Goal: Task Accomplishment & Management: Complete application form

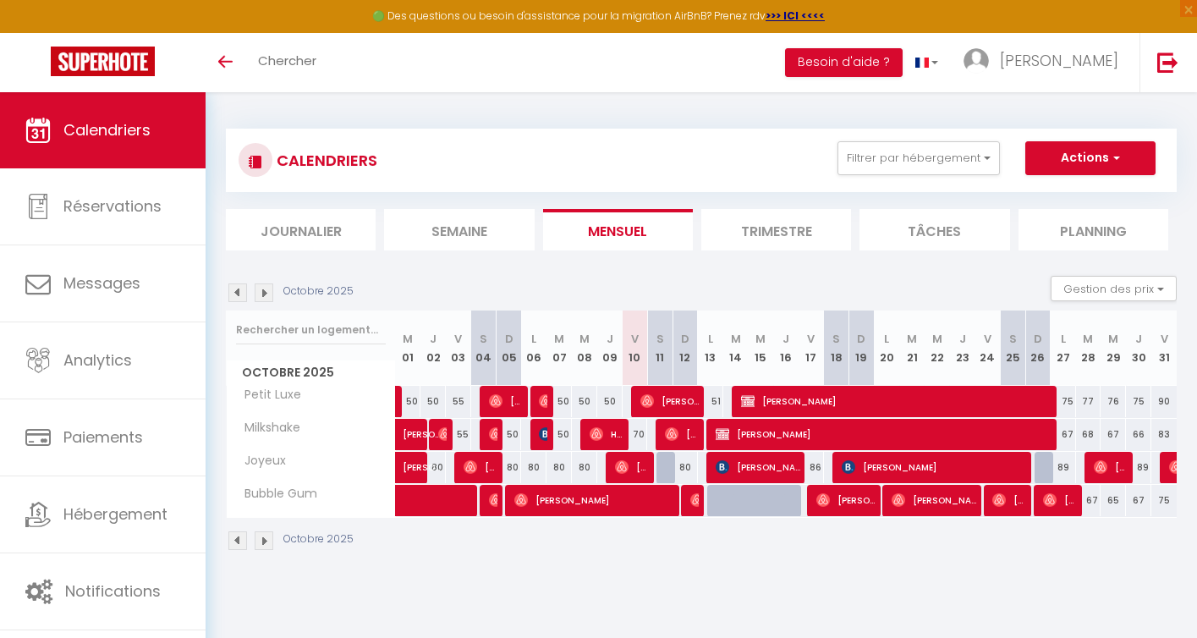
select select
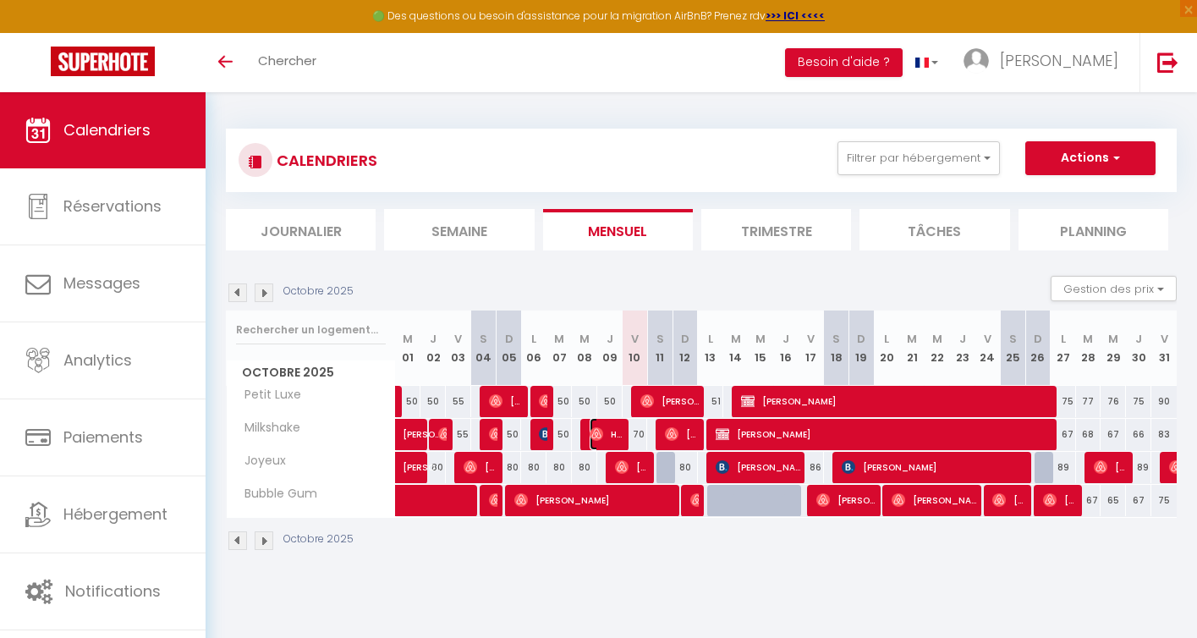
click at [607, 436] on span "Hd Hd" at bounding box center [607, 434] width 34 height 32
select select "OK"
select select "0"
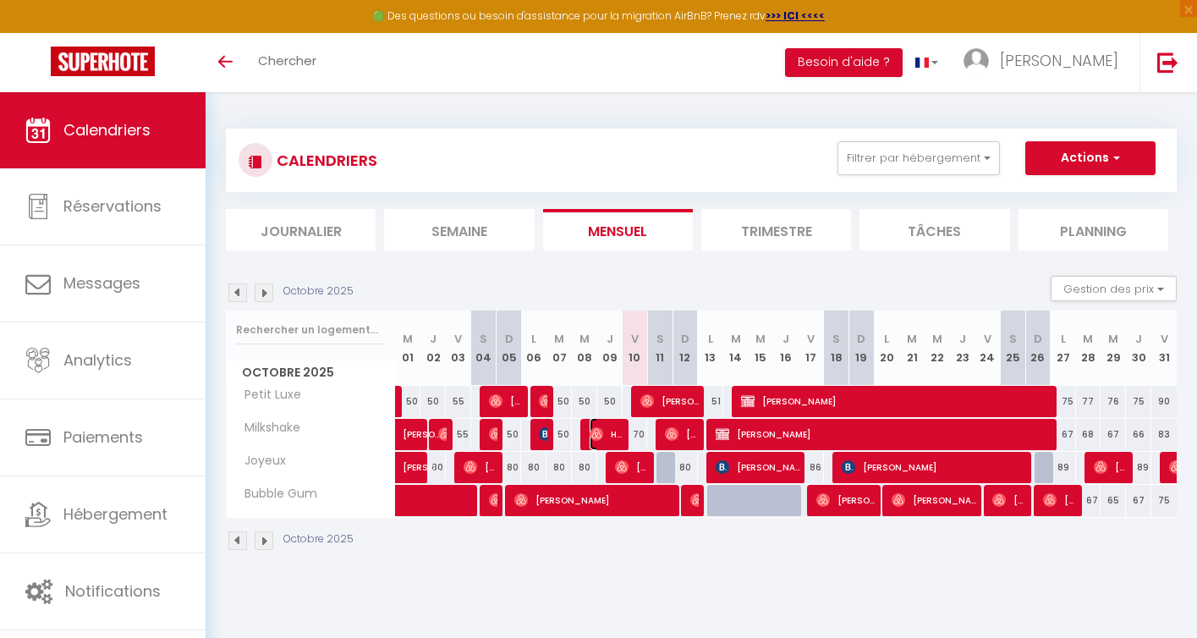
select select "1"
select select
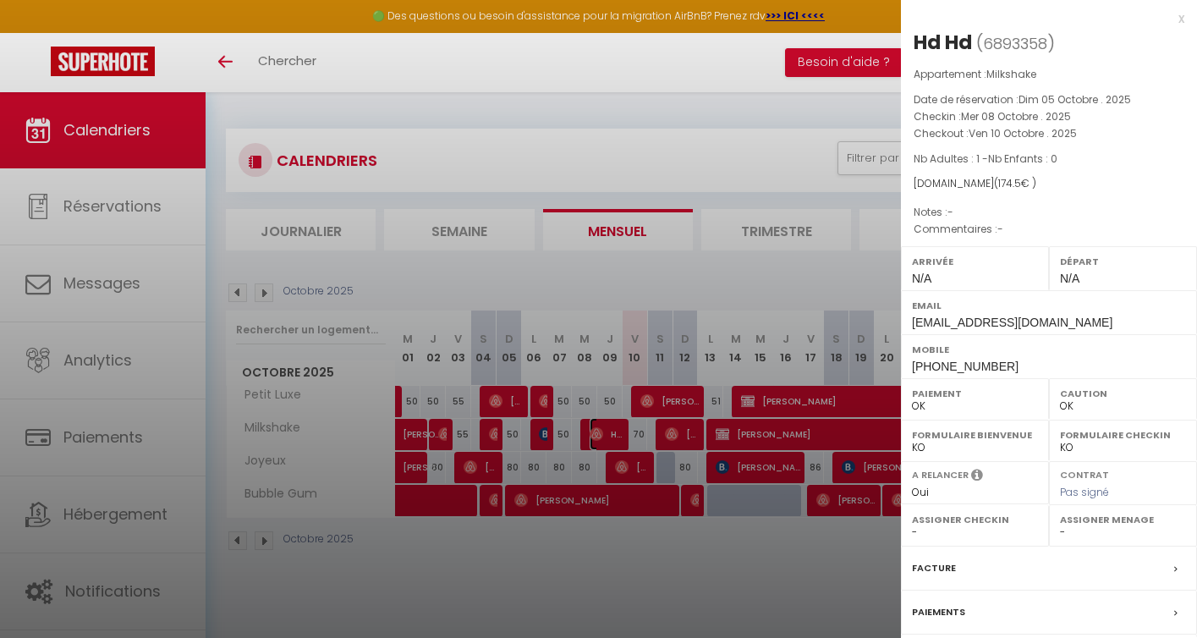
scroll to position [151, 0]
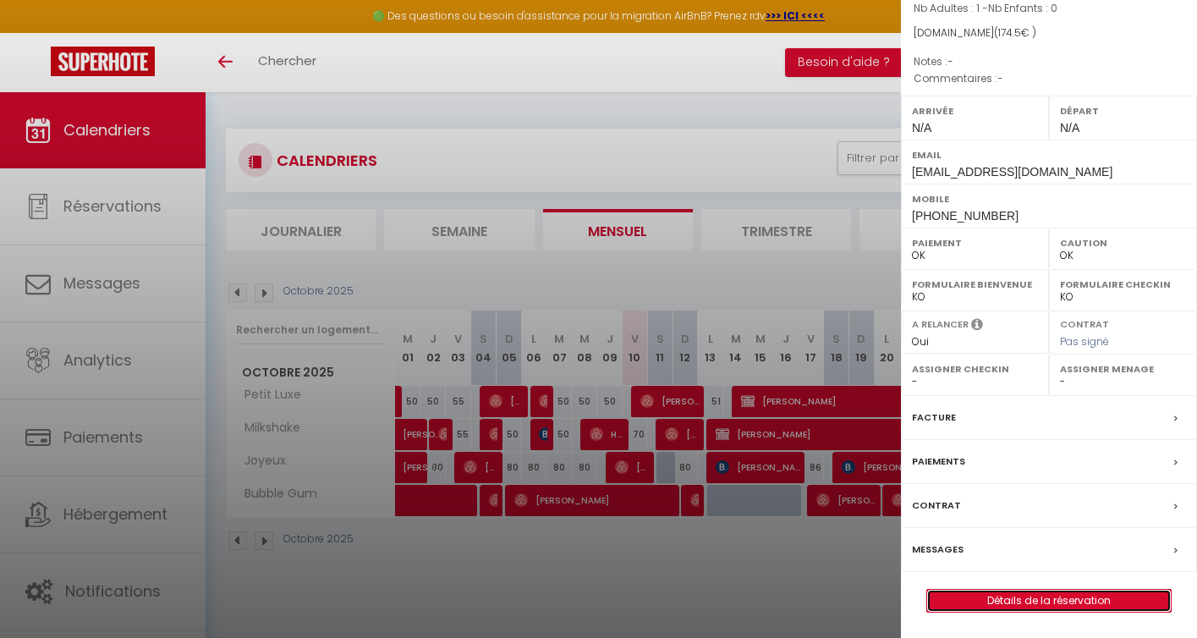
click at [1026, 600] on link "Détails de la réservation" at bounding box center [1049, 601] width 244 height 22
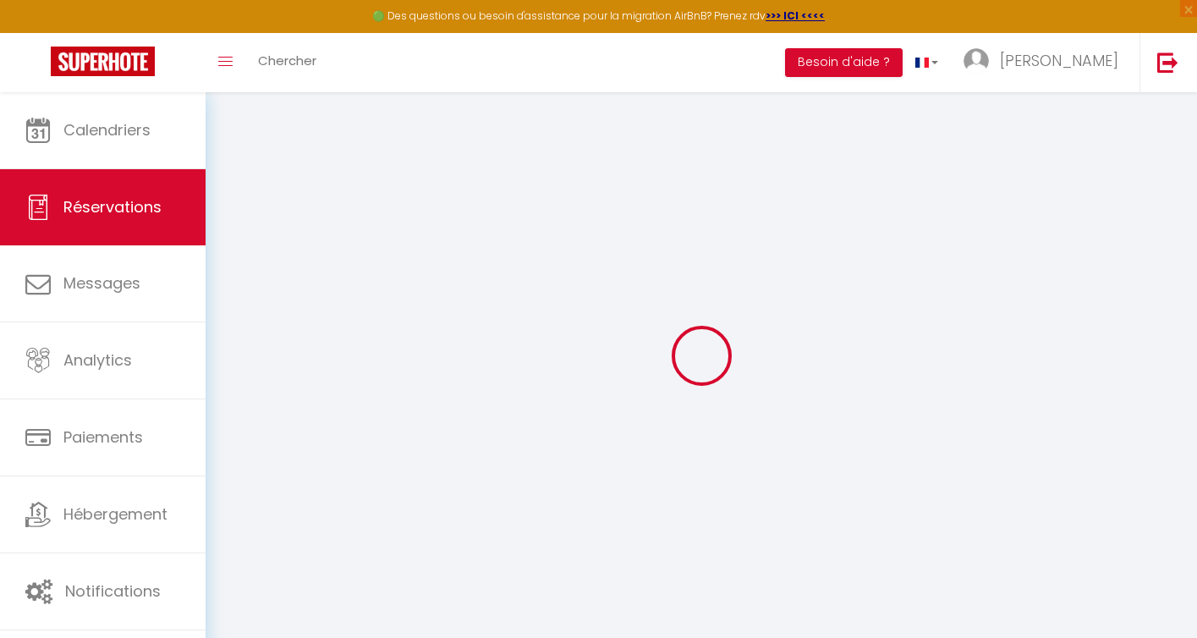
type input "Hd"
type input "wp9cte3aeftxkijk3929dstp4dd1@reply.superhote.com"
type input "+33614024598"
select select
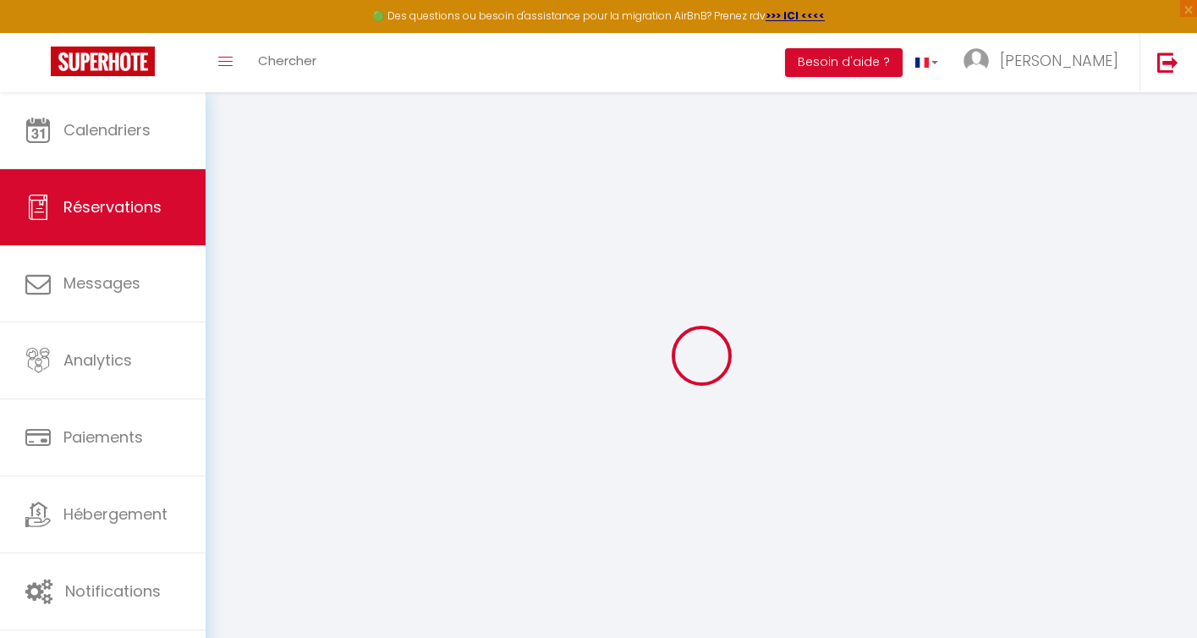
type input "30.42"
select select "36403"
select select "1"
select select
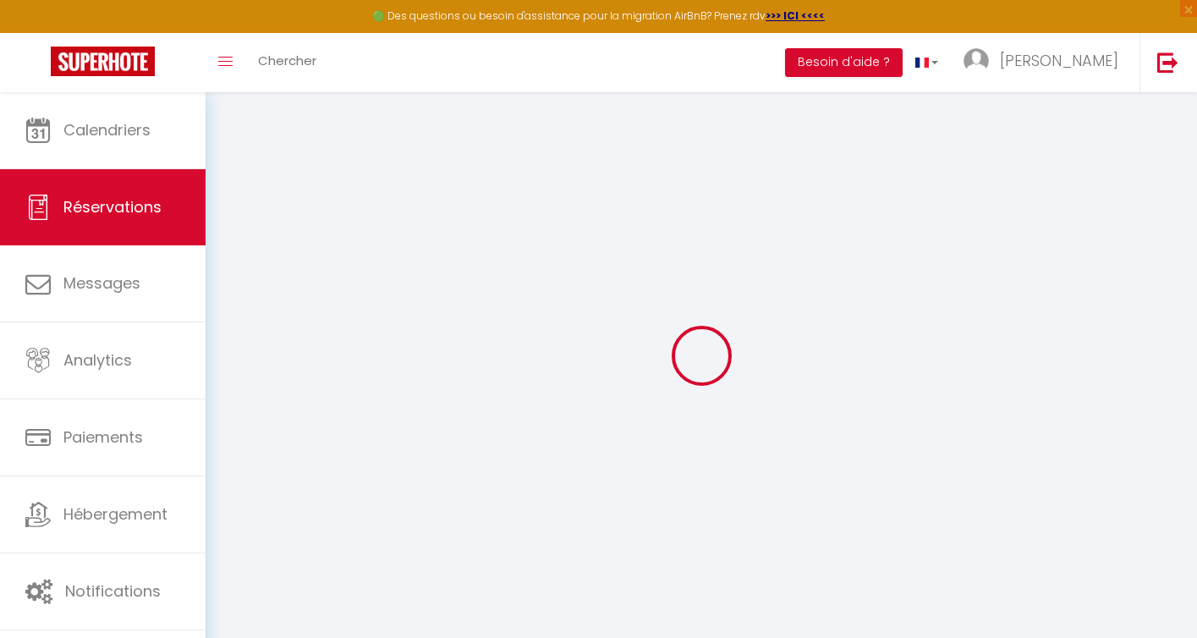
type input "1"
select select "12"
select select
type input "129"
checkbox input "false"
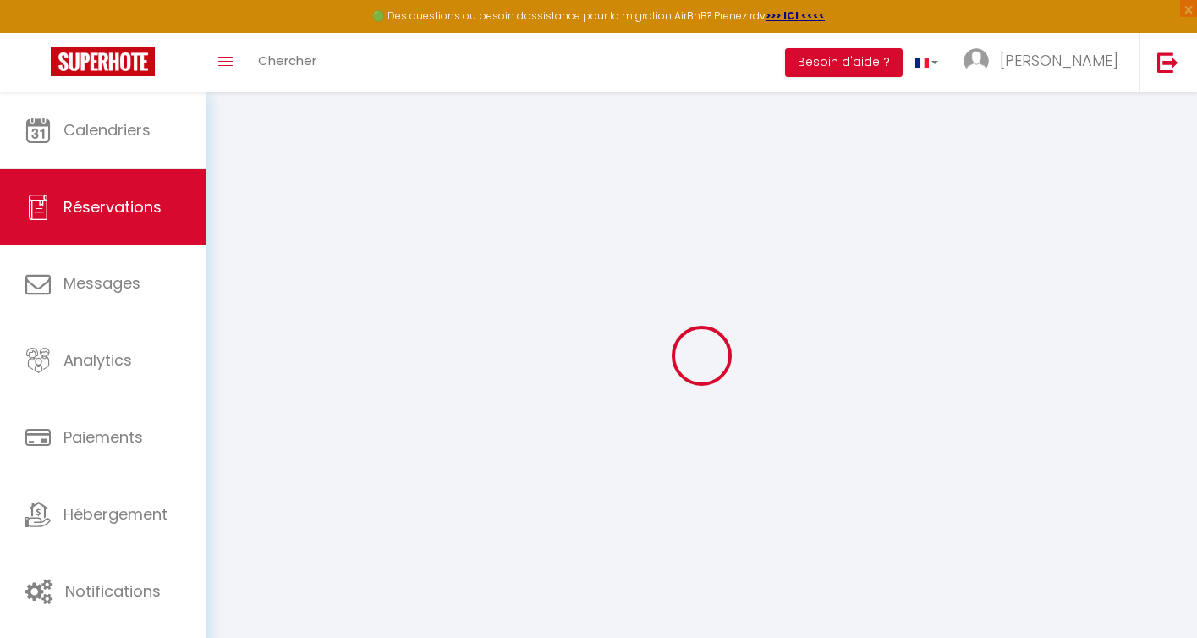
type input "0"
select select "1"
type input "0"
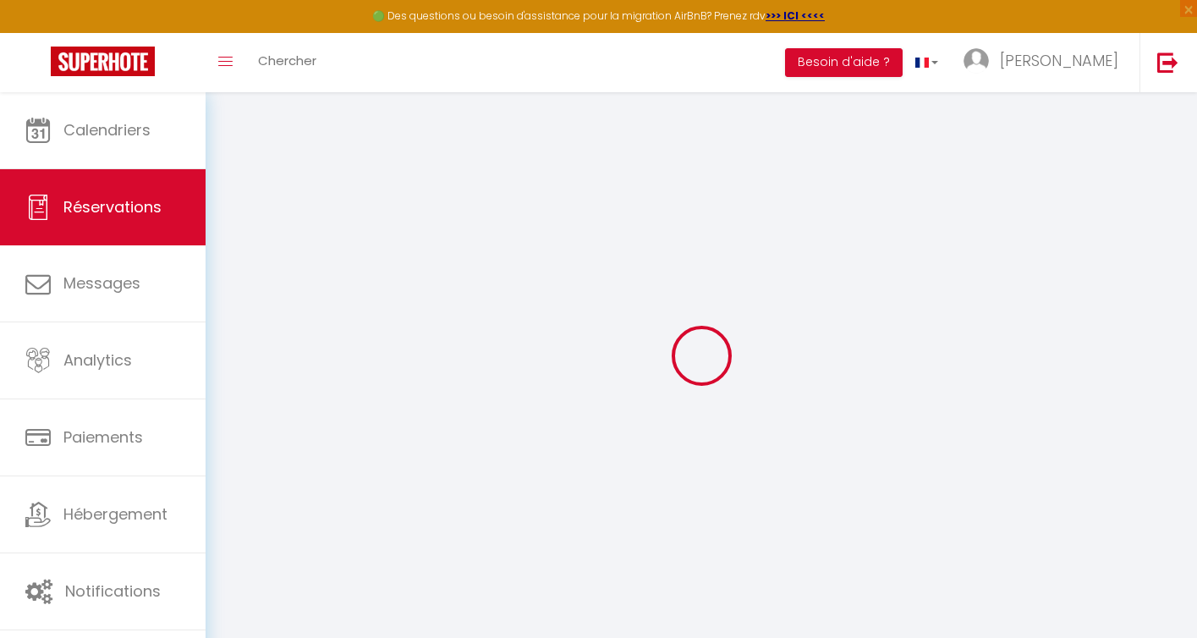
select select
select select "15"
checkbox input "false"
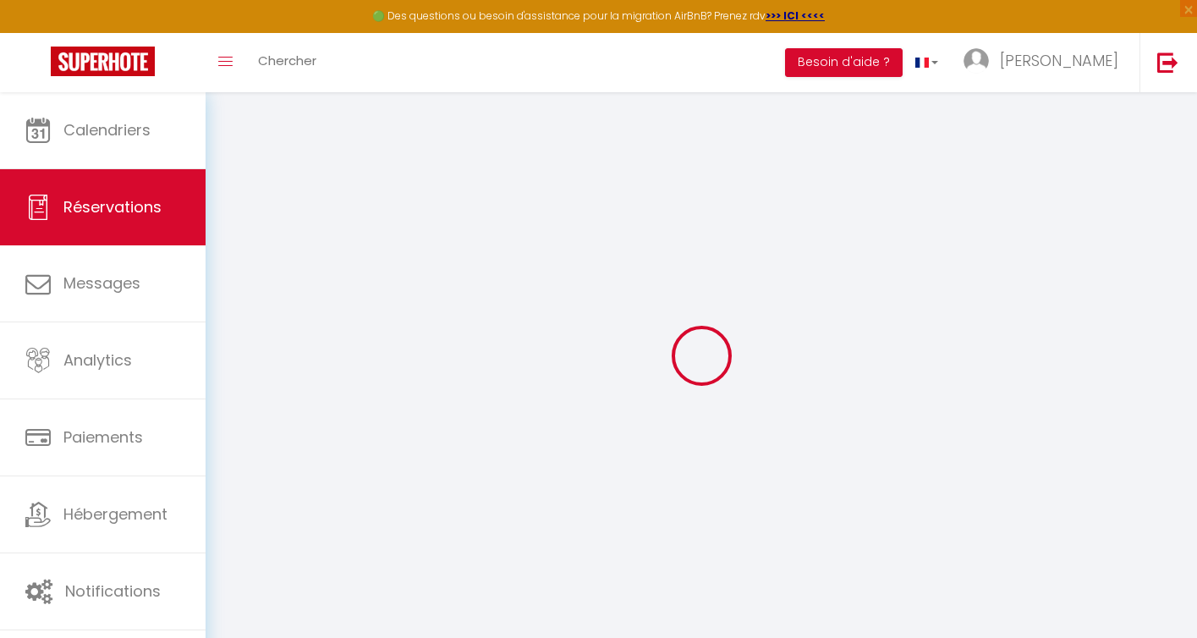
select select
checkbox input "false"
select select
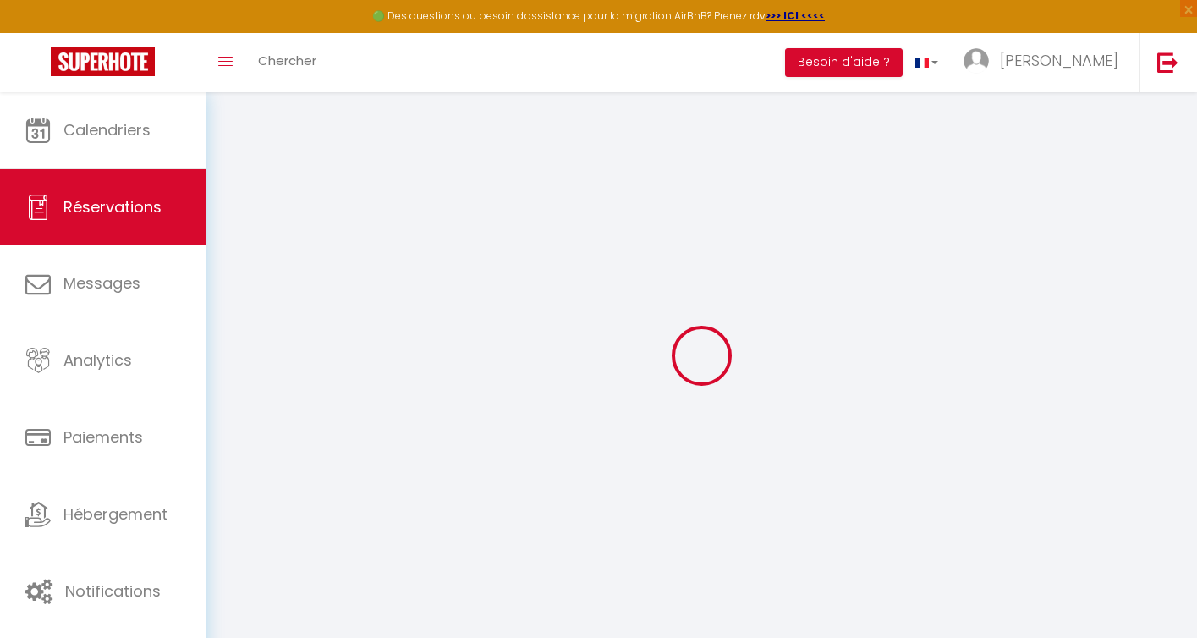
select select
checkbox input "false"
select select
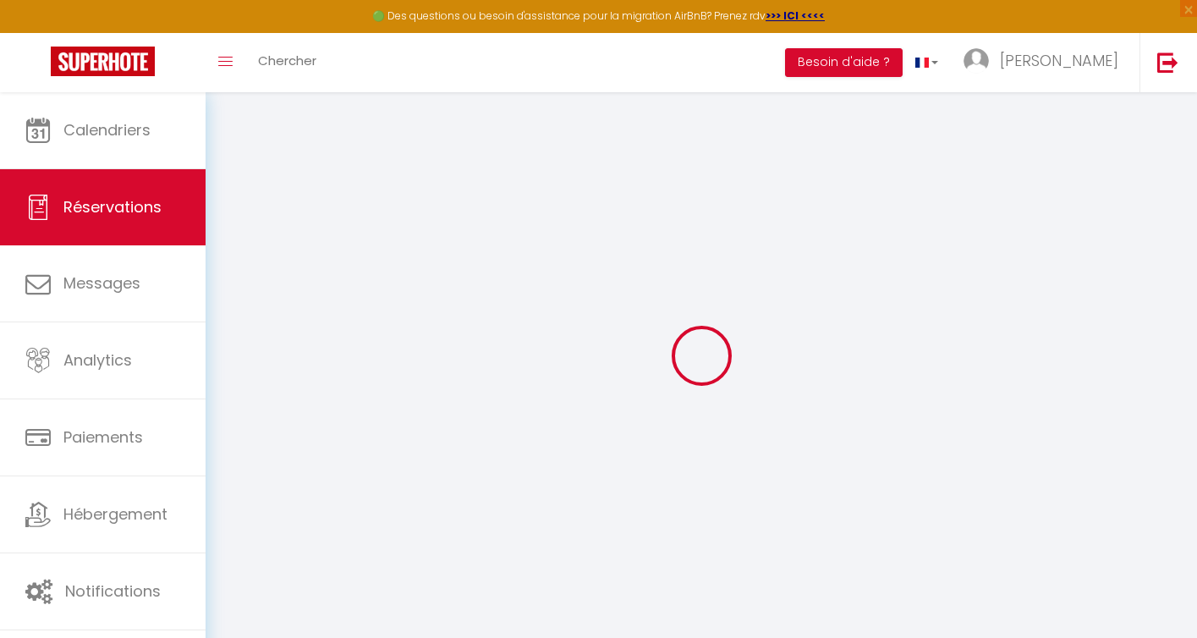
select select
checkbox input "false"
select select
type input "40"
type input "5.5"
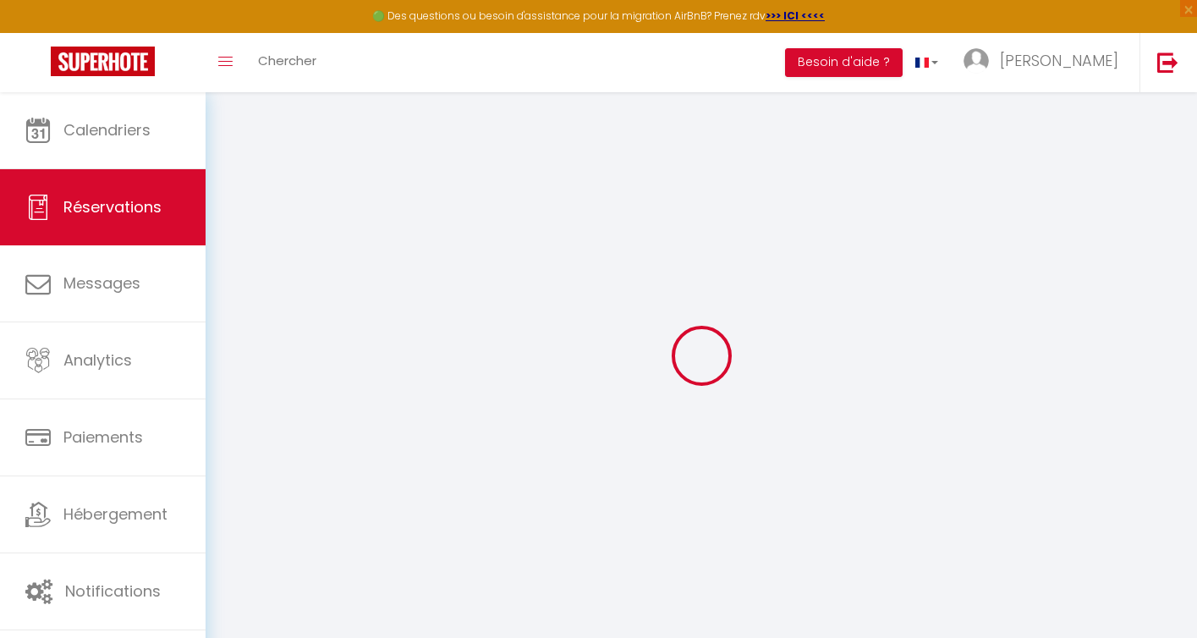
select select
checkbox input "false"
select select
checkbox input "false"
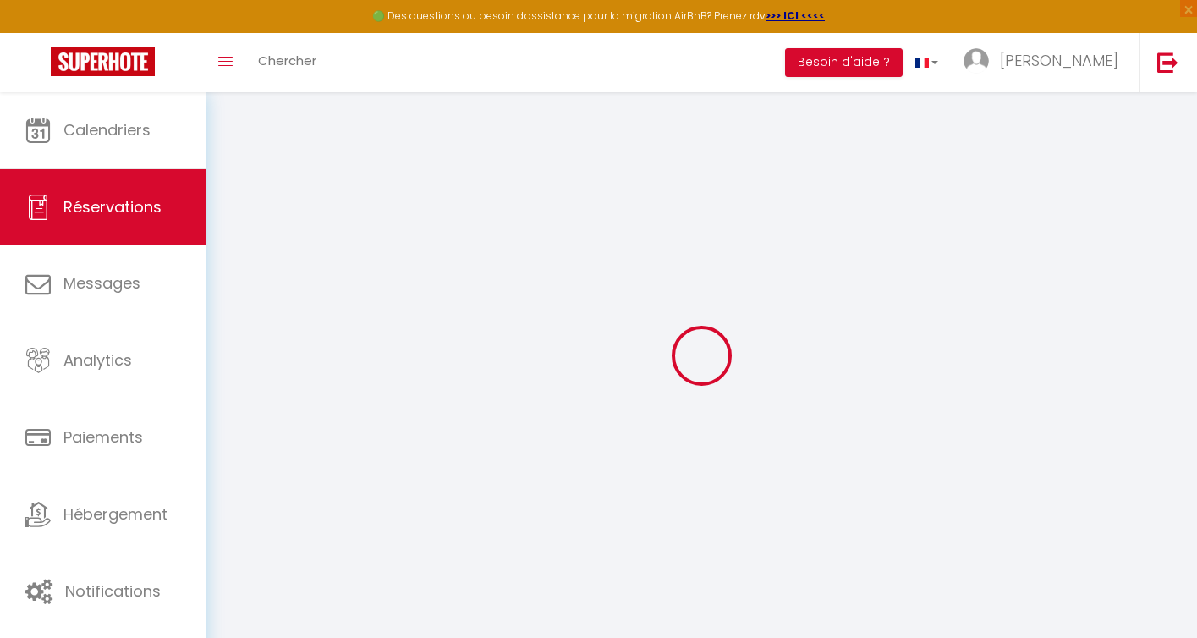
select select
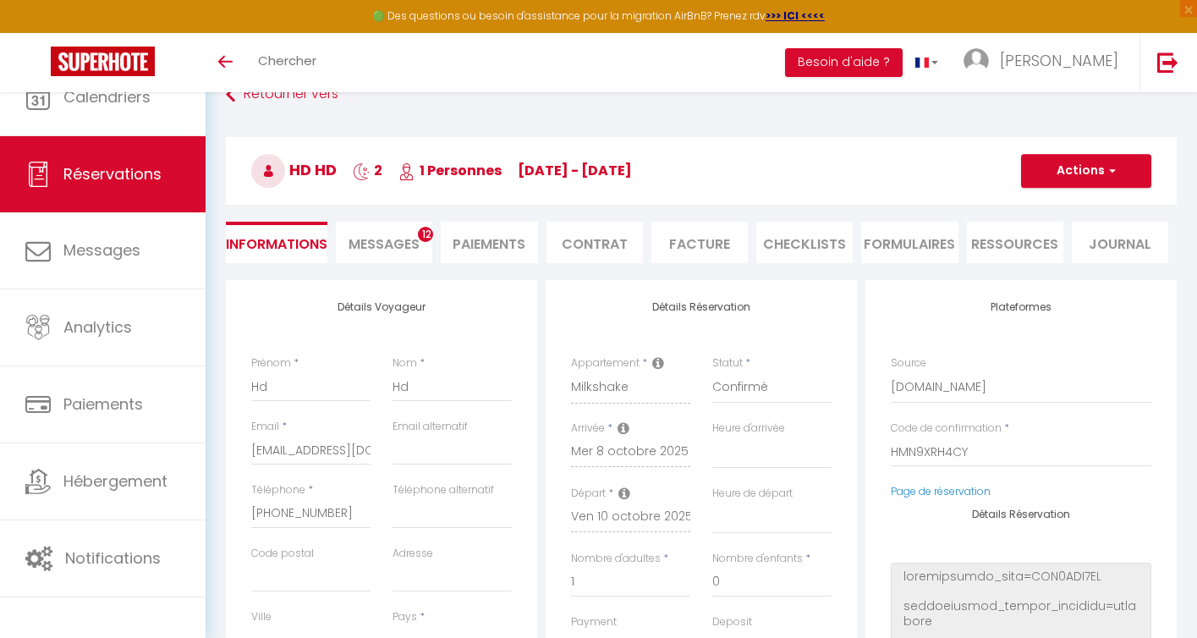
select select
select select "36403"
select select
select select "1"
